Goal: Navigation & Orientation: Find specific page/section

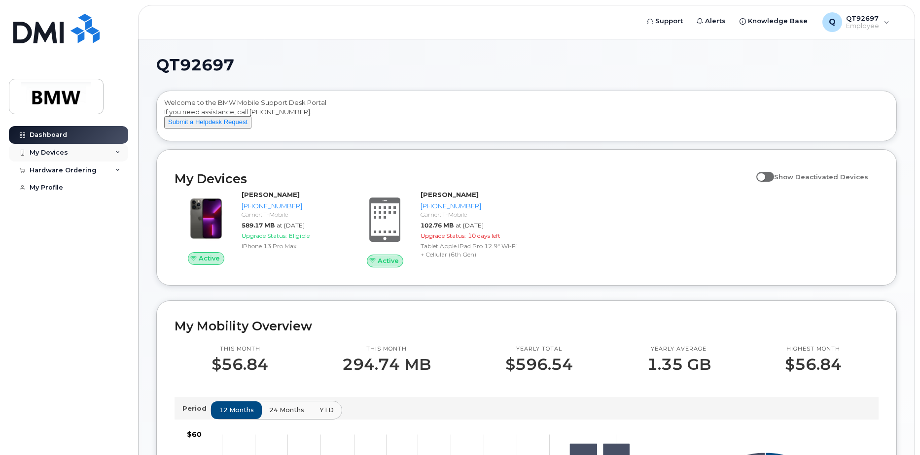
click at [119, 152] on icon at bounding box center [117, 152] width 5 height 5
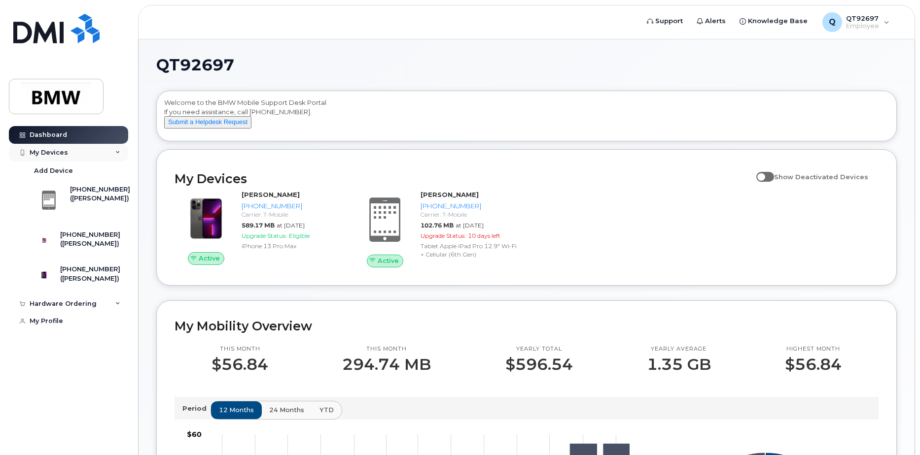
click at [116, 153] on icon at bounding box center [117, 152] width 5 height 5
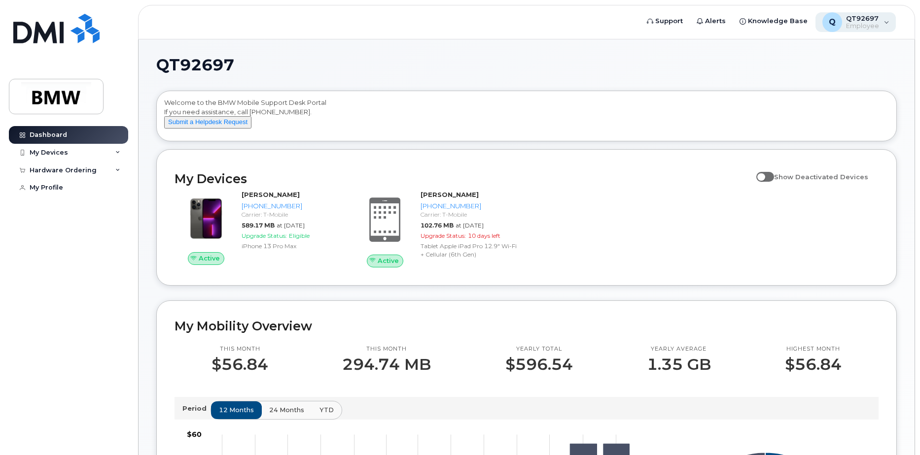
click at [885, 18] on div "Q QT92697 Employee" at bounding box center [855, 22] width 81 height 20
click at [52, 180] on link "My Profile" at bounding box center [68, 188] width 119 height 18
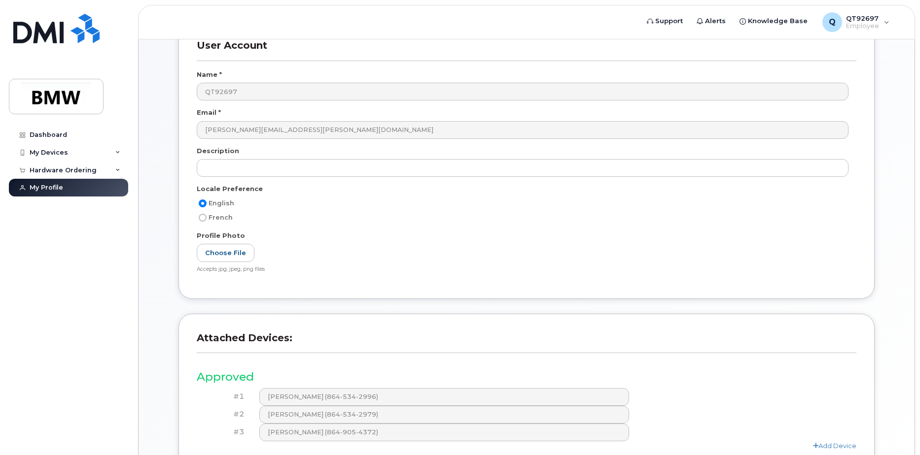
scroll to position [148, 0]
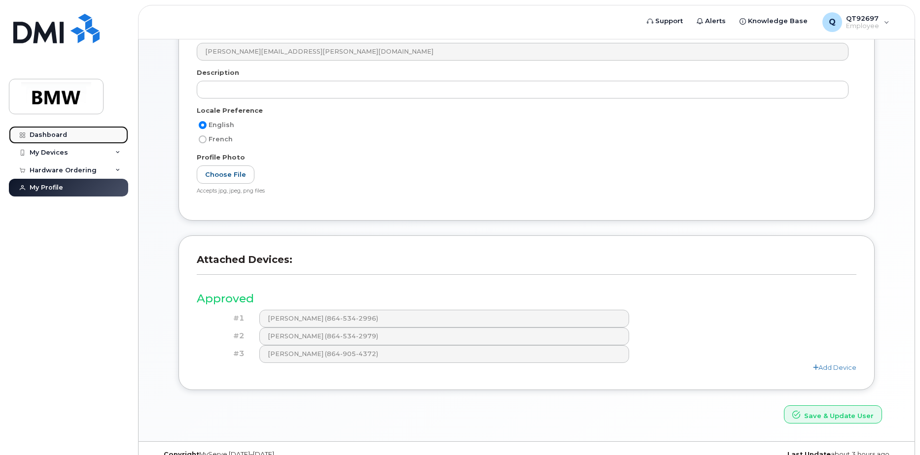
click at [64, 135] on div "Dashboard" at bounding box center [48, 135] width 37 height 8
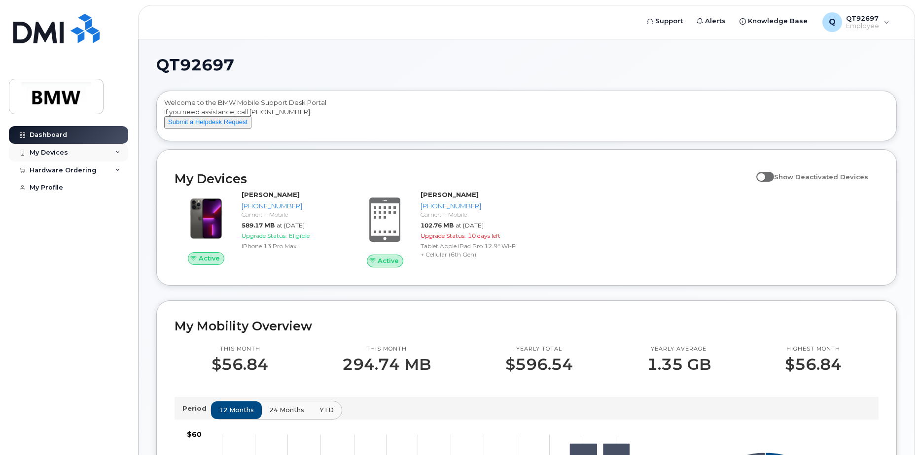
click at [117, 152] on icon at bounding box center [117, 152] width 5 height 5
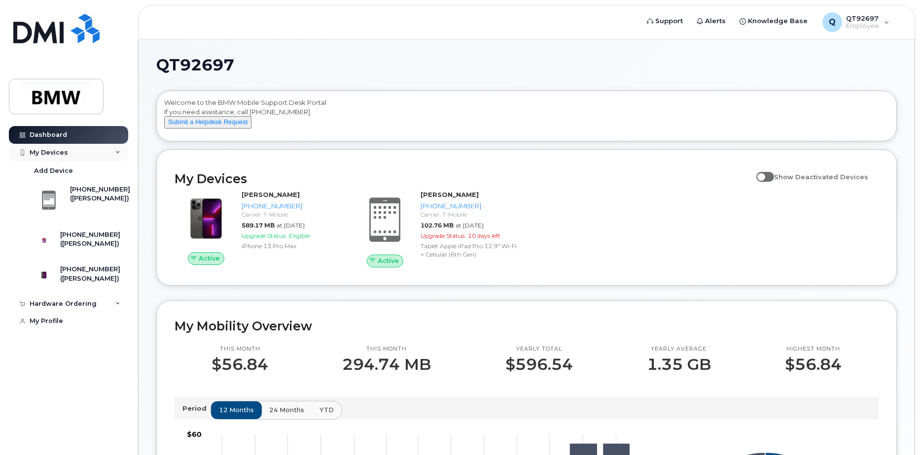
click at [116, 154] on icon at bounding box center [117, 152] width 5 height 5
